Goal: Transaction & Acquisition: Purchase product/service

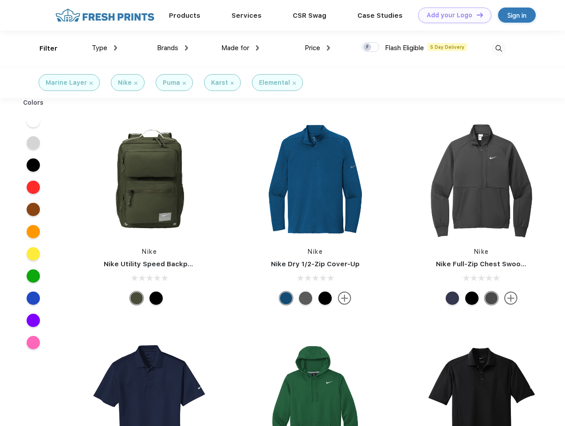
scroll to position [0, 0]
click at [452, 15] on link "Add your Logo Design Tool" at bounding box center [454, 16] width 73 height 16
click at [0, 0] on div "Design Tool" at bounding box center [0, 0] width 0 height 0
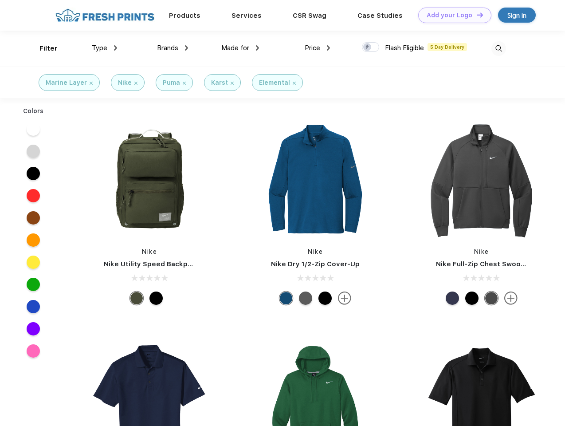
click at [476, 15] on link "Add your Logo Design Tool" at bounding box center [454, 16] width 73 height 16
click at [43, 48] on div "Filter" at bounding box center [48, 48] width 18 height 10
click at [105, 48] on span "Type" at bounding box center [100, 48] width 16 height 8
click at [173, 48] on span "Brands" at bounding box center [167, 48] width 21 height 8
click at [240, 48] on span "Made for" at bounding box center [235, 48] width 28 height 8
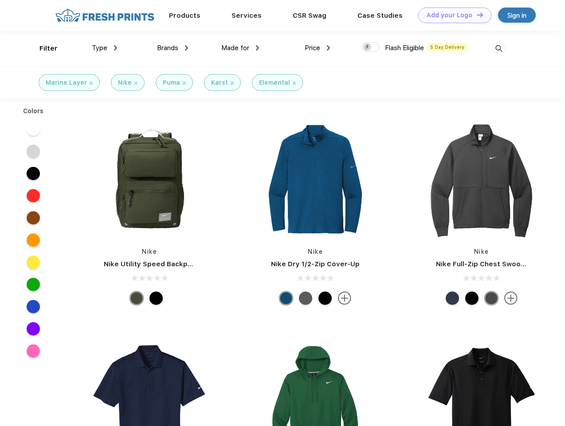
click at [318, 48] on span "Price" at bounding box center [313, 48] width 16 height 8
click at [371, 47] on div at bounding box center [370, 47] width 17 height 10
click at [368, 47] on input "checkbox" at bounding box center [365, 45] width 6 height 6
click at [499, 48] on img at bounding box center [499, 48] width 15 height 15
